Goal: Find specific page/section: Find specific page/section

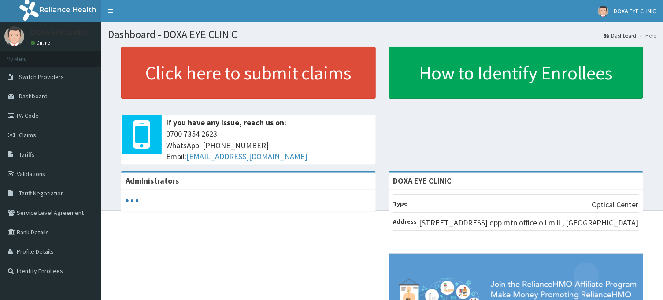
click at [42, 114] on link "PA Code" at bounding box center [50, 115] width 101 height 19
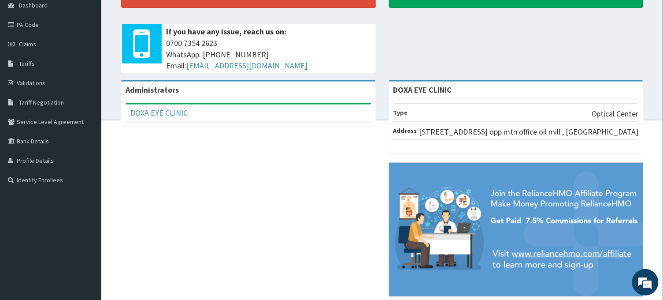
scroll to position [111, 0]
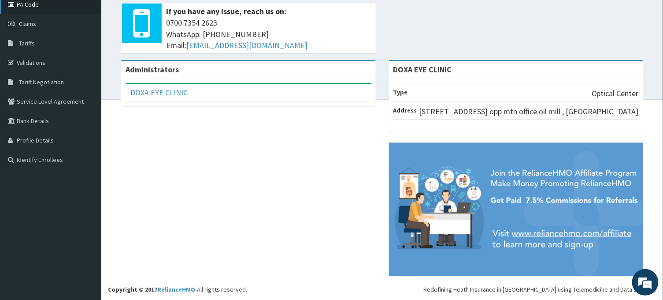
click at [41, 2] on link "PA Code" at bounding box center [50, 4] width 101 height 19
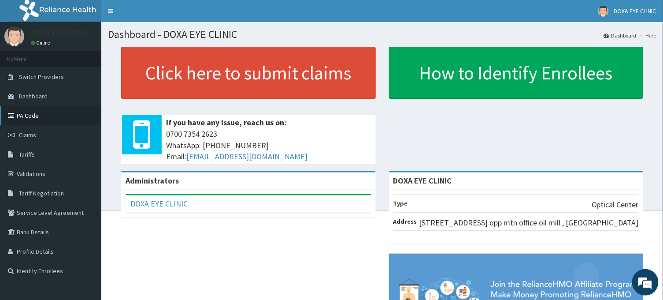
click at [30, 115] on link "PA Code" at bounding box center [50, 115] width 101 height 19
